Goal: Task Accomplishment & Management: Manage account settings

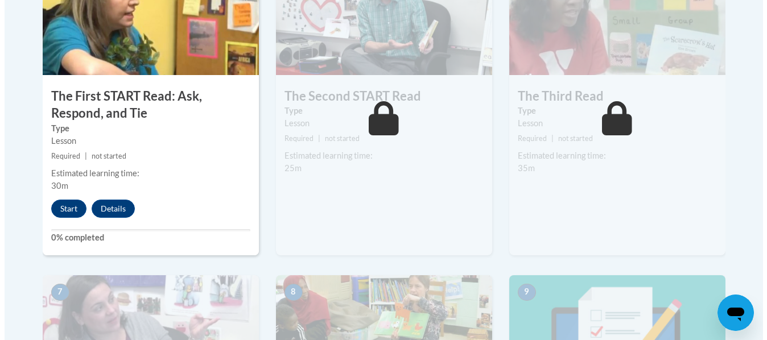
scroll to position [753, 0]
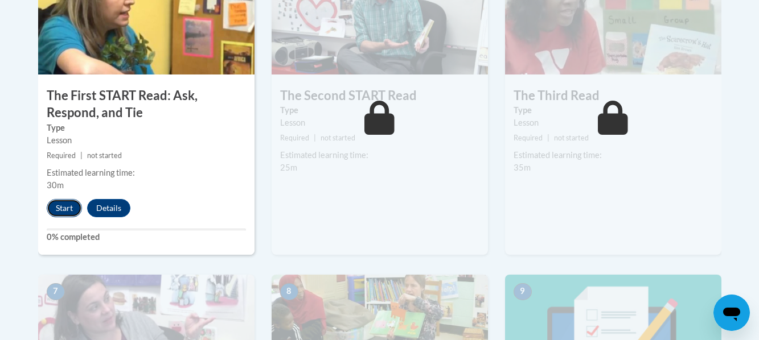
click at [56, 203] on button "Start" at bounding box center [64, 208] width 35 height 18
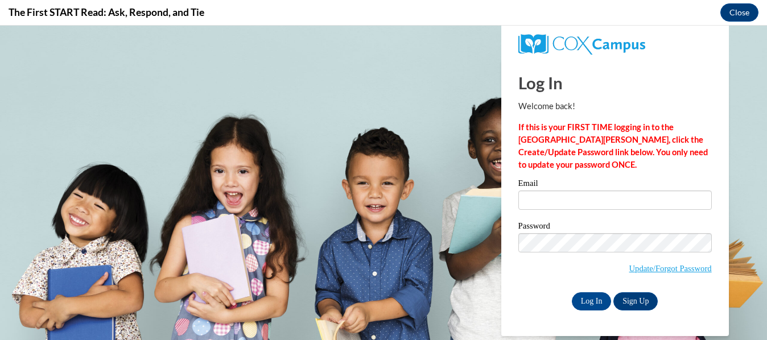
scroll to position [0, 0]
click at [537, 205] on input "Email" at bounding box center [614, 200] width 193 height 19
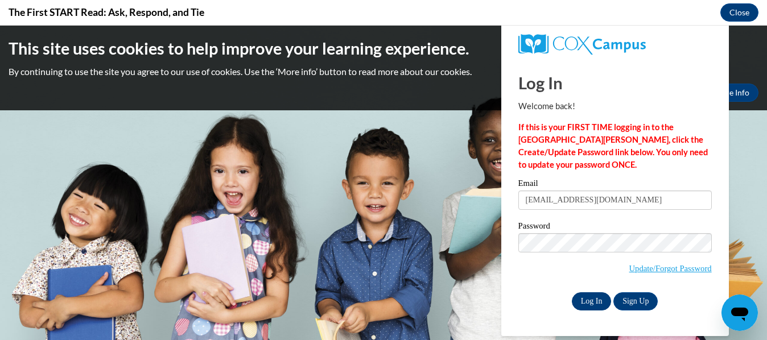
type input "kkorth@kusd.edu"
click at [592, 299] on input "Log In" at bounding box center [592, 302] width 40 height 18
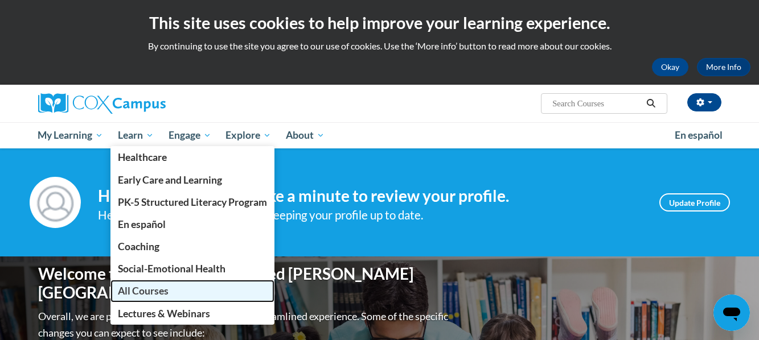
click at [149, 291] on span "All Courses" at bounding box center [143, 291] width 51 height 12
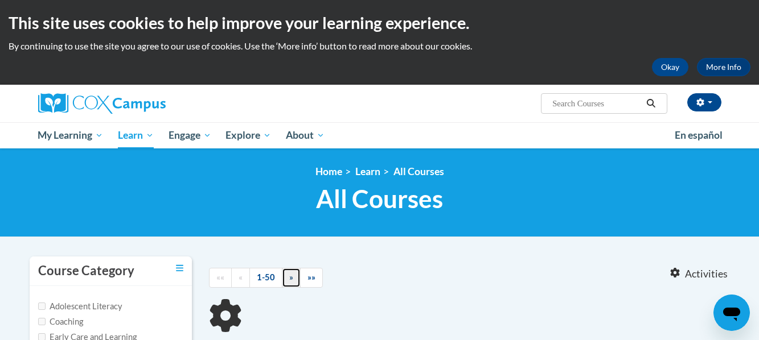
click at [294, 279] on link "»" at bounding box center [291, 278] width 19 height 20
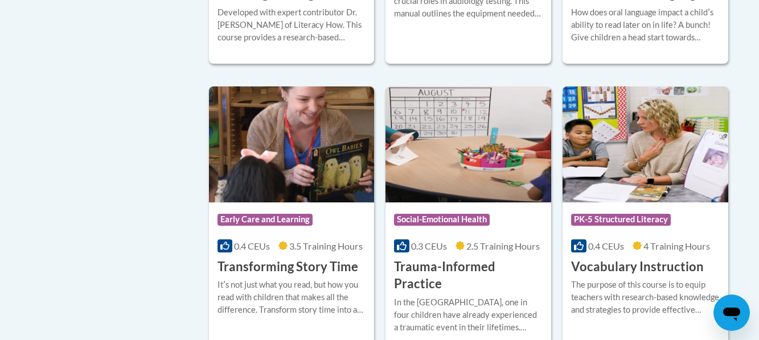
scroll to position [2006, 0]
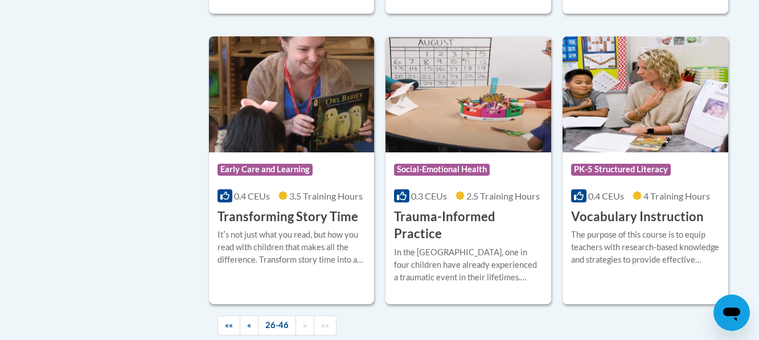
click at [320, 94] on img at bounding box center [292, 94] width 166 height 116
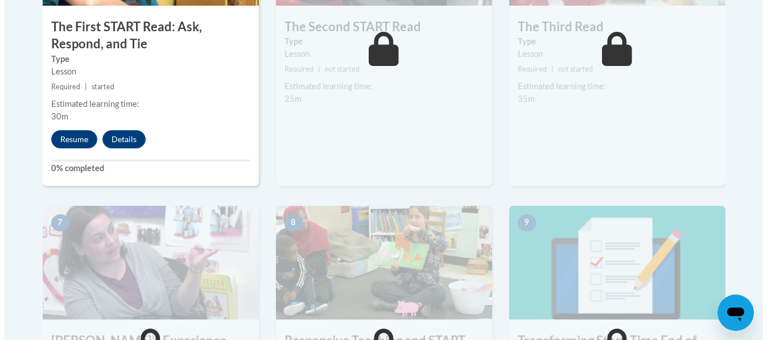
scroll to position [822, 0]
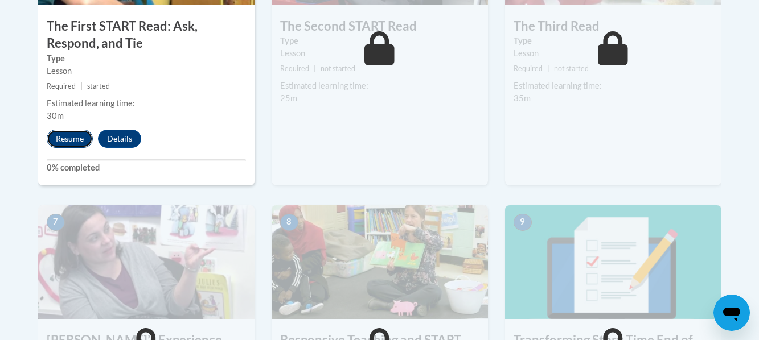
click at [76, 142] on button "Resume" at bounding box center [70, 139] width 46 height 18
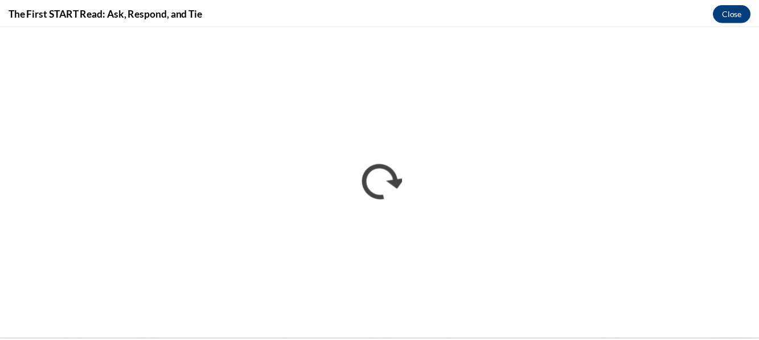
scroll to position [0, 0]
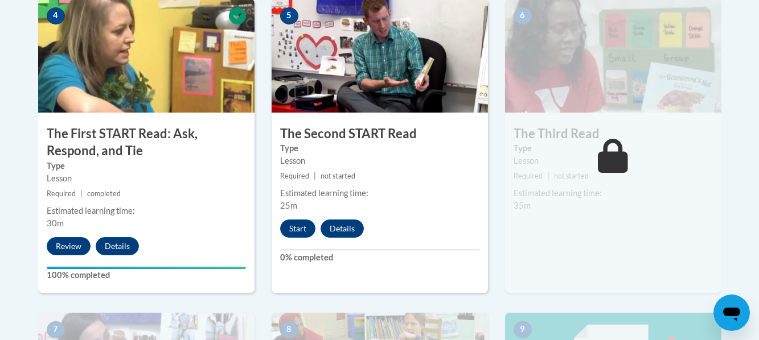
scroll to position [706, 0]
